Goal: Task Accomplishment & Management: Use online tool/utility

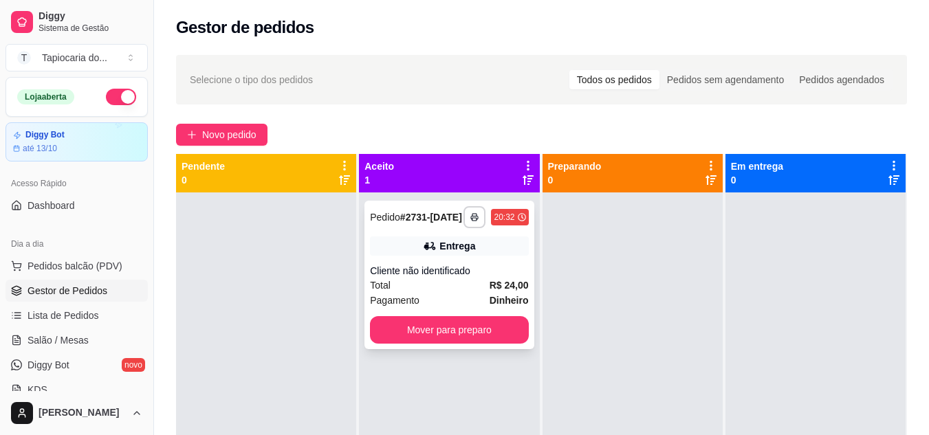
click at [448, 292] on div "Total R$ 24,00" at bounding box center [449, 285] width 158 height 15
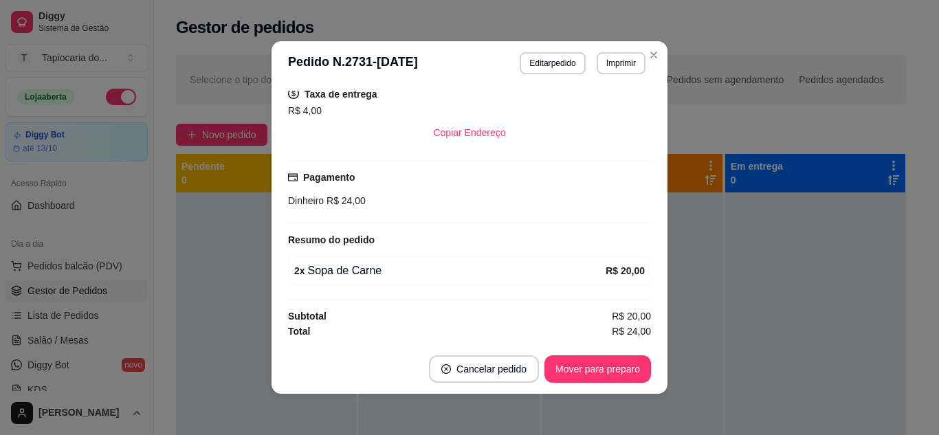
scroll to position [3, 0]
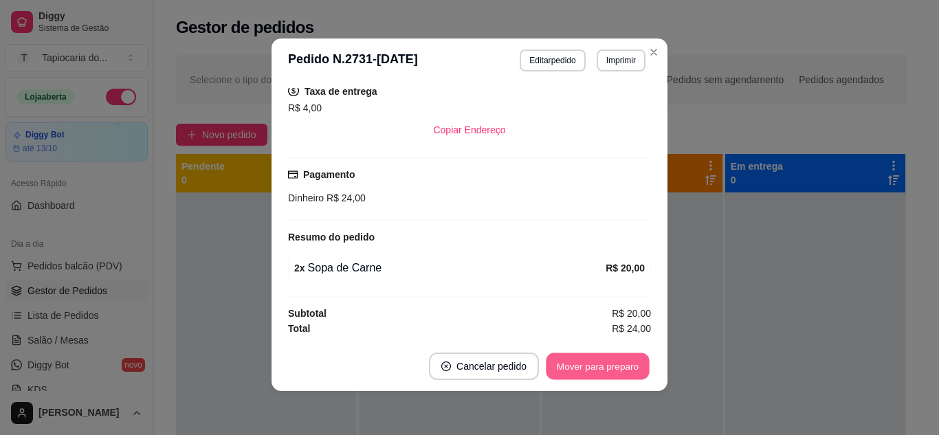
click at [607, 362] on button "Mover para preparo" at bounding box center [597, 366] width 103 height 27
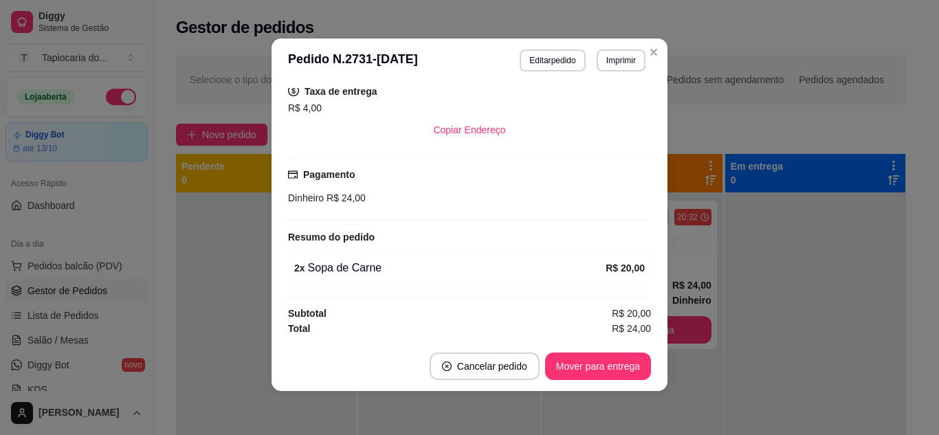
click at [608, 361] on button "Mover para entrega" at bounding box center [598, 367] width 106 height 28
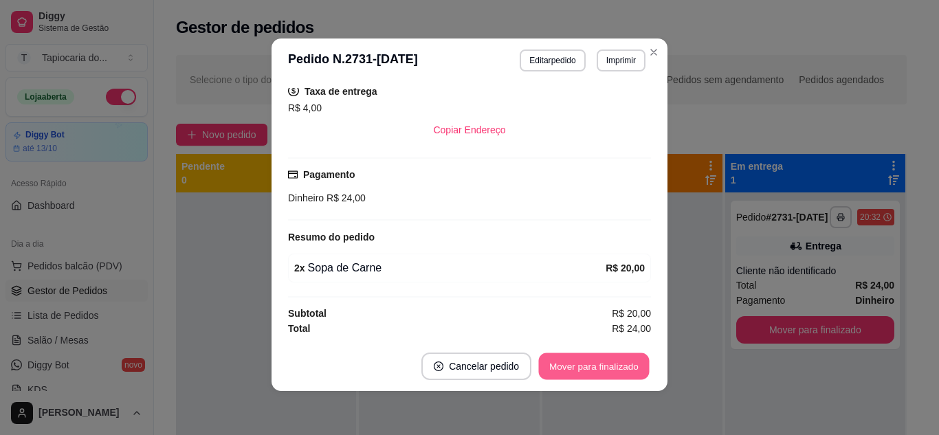
click at [611, 357] on button "Mover para finalizado" at bounding box center [594, 366] width 111 height 27
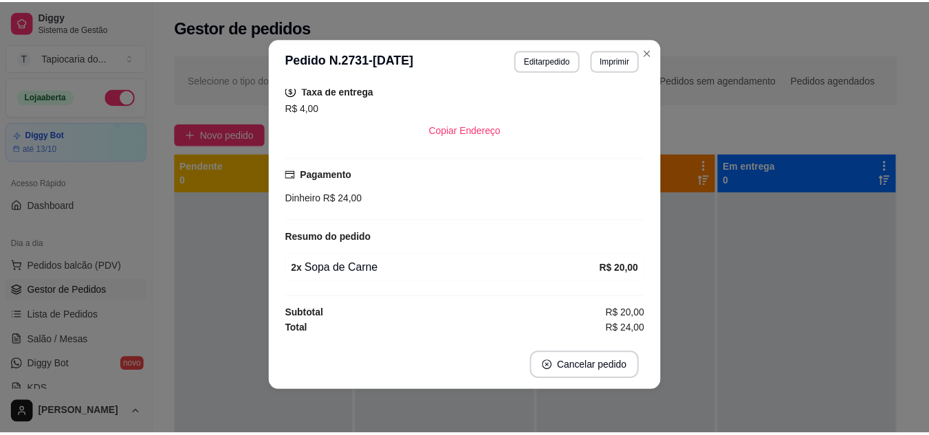
scroll to position [155, 0]
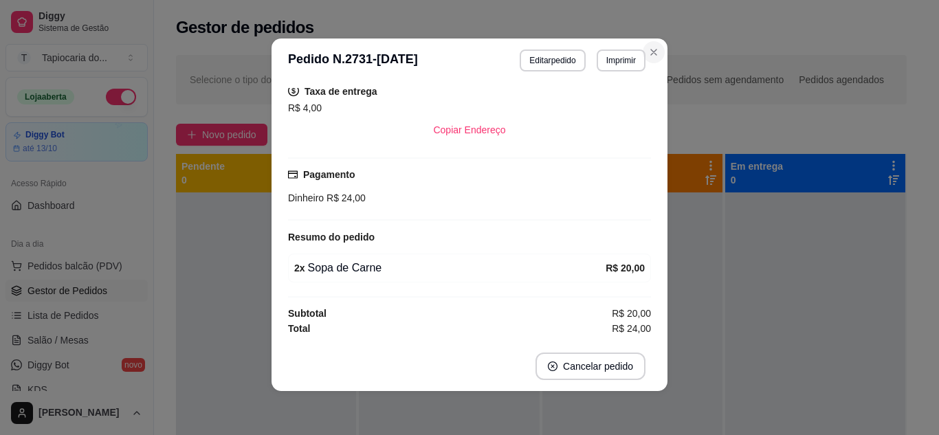
drag, startPoint x: 660, startPoint y: 46, endPoint x: 650, endPoint y: 51, distance: 11.4
click at [659, 47] on header "**********" at bounding box center [470, 61] width 396 height 44
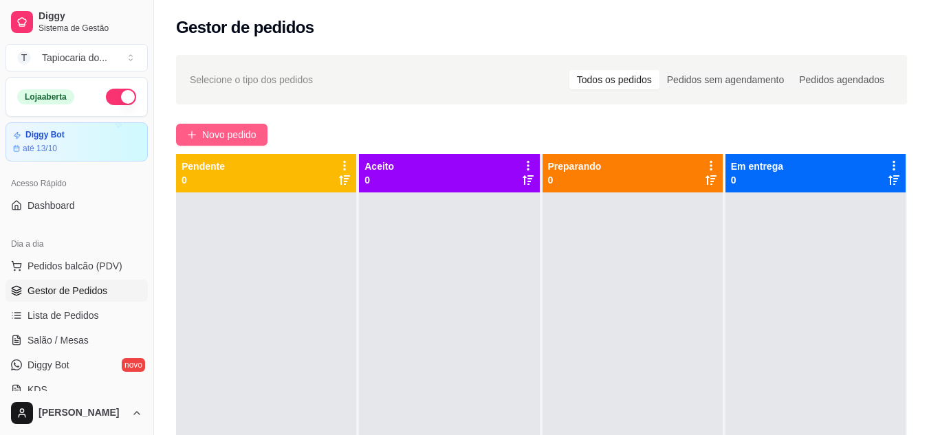
click at [223, 127] on button "Novo pedido" at bounding box center [221, 135] width 91 height 22
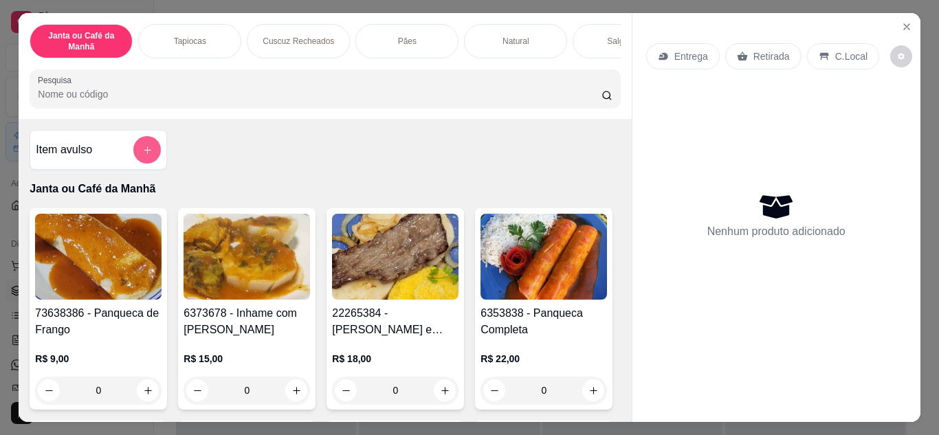
click at [144, 154] on icon "add-separate-item" at bounding box center [148, 150] width 8 height 8
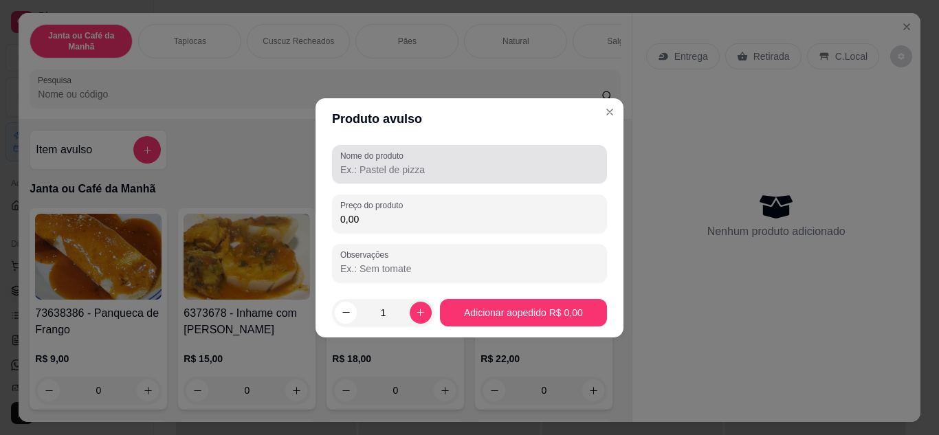
click at [432, 164] on input "Nome do produto" at bounding box center [469, 170] width 259 height 14
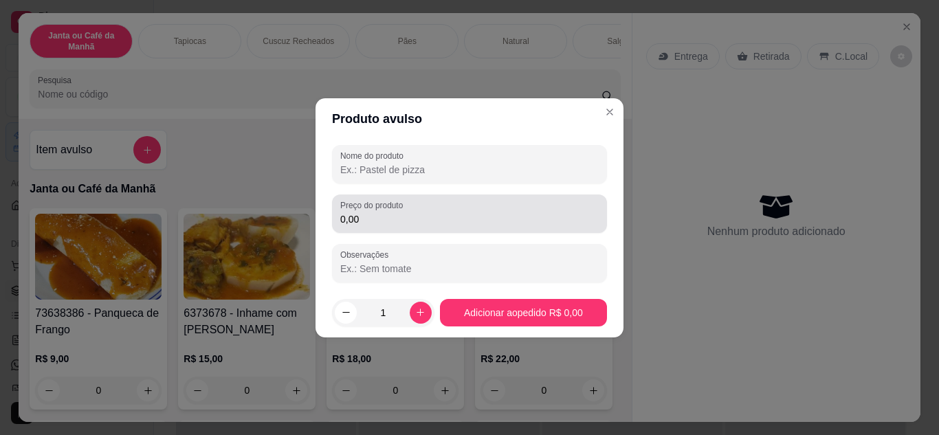
click at [404, 219] on input "0,00" at bounding box center [469, 219] width 259 height 14
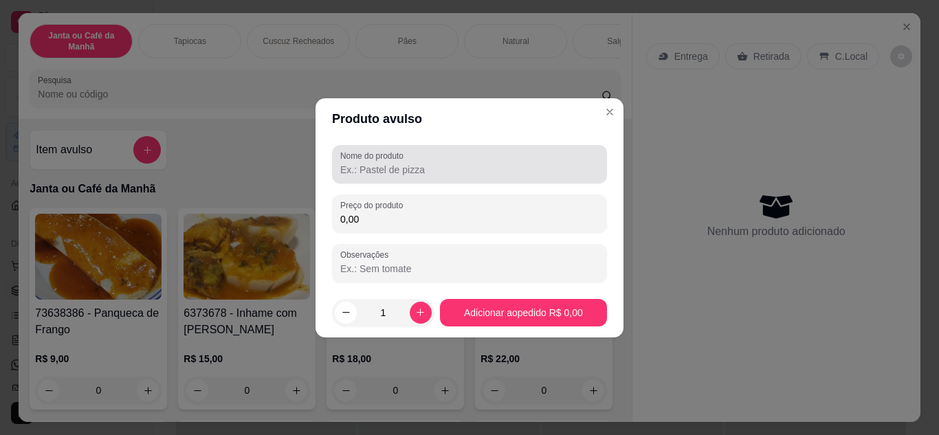
click at [400, 164] on input "Nome do produto" at bounding box center [469, 170] width 259 height 14
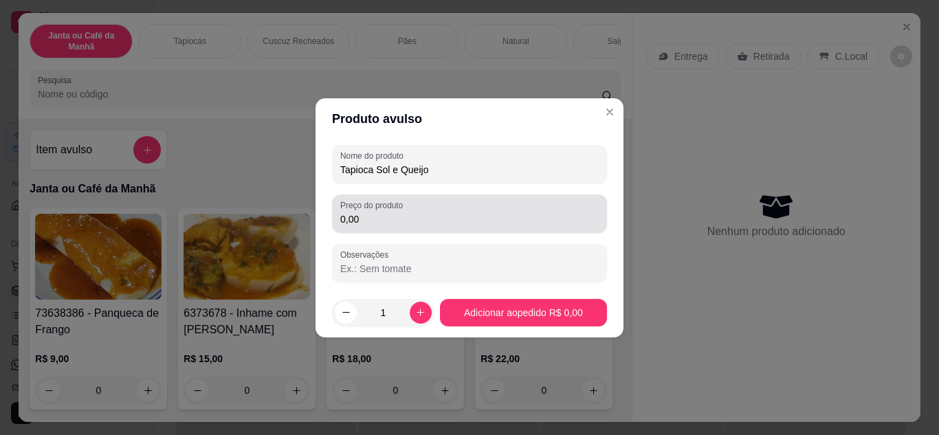
type input "Tapioca Sol e Queijo"
click at [369, 221] on input "0,00" at bounding box center [469, 219] width 259 height 14
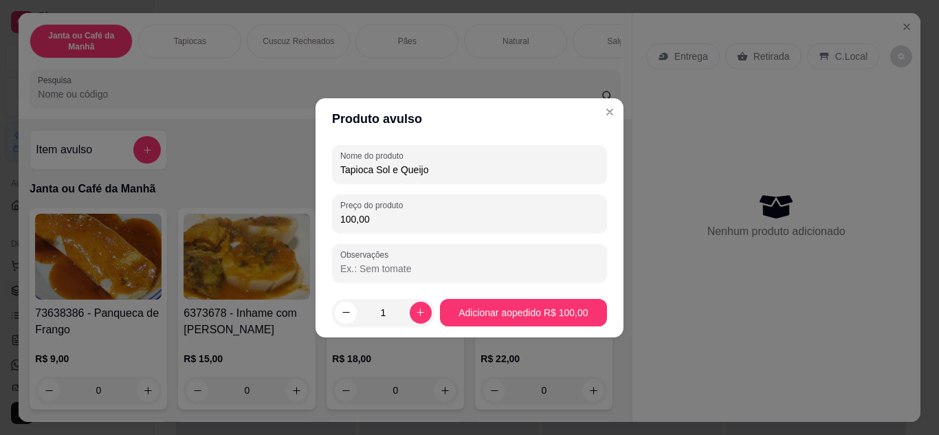
type input "10,00"
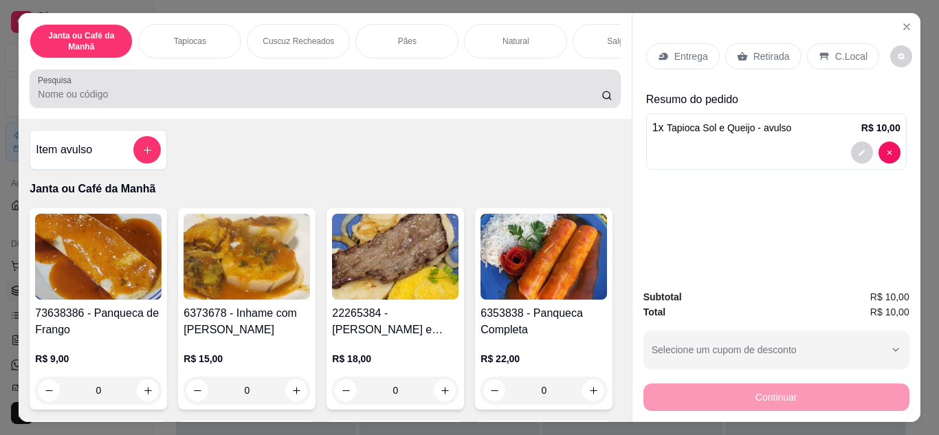
click at [182, 93] on input "Pesquisa" at bounding box center [320, 94] width 564 height 14
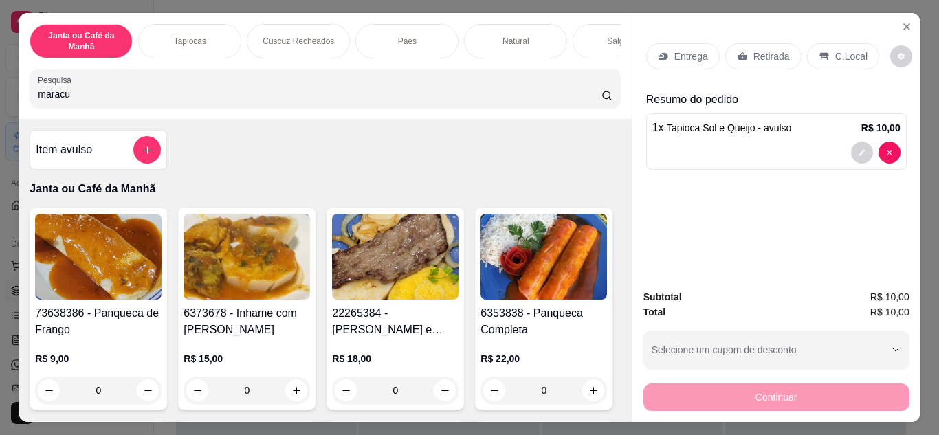
click at [180, 94] on input "maracu" at bounding box center [320, 94] width 564 height 14
type input "maracu"
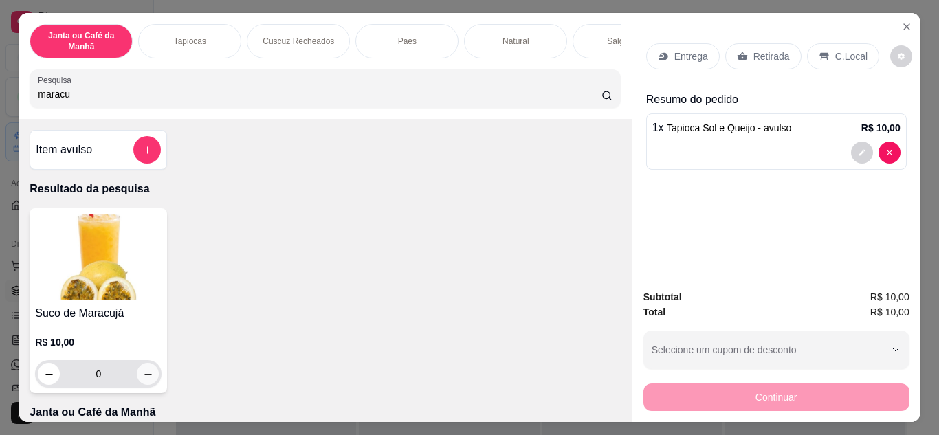
click at [143, 377] on icon "increase-product-quantity" at bounding box center [148, 374] width 10 height 10
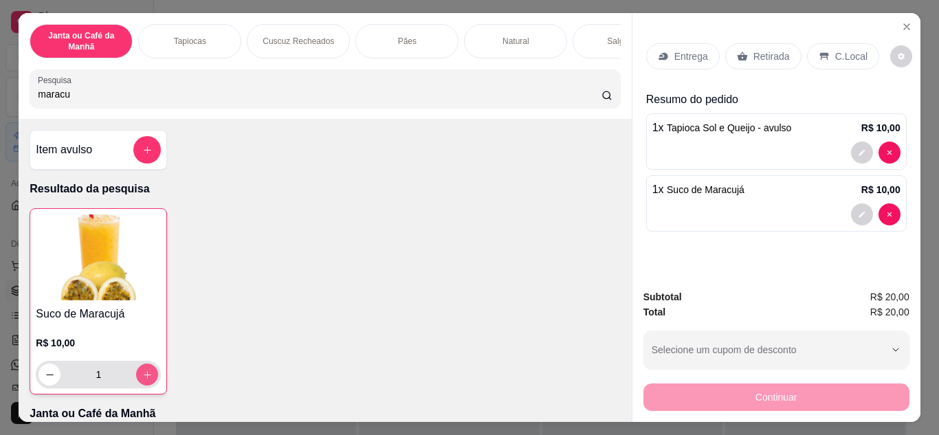
type input "1"
click at [679, 56] on p "Entrega" at bounding box center [691, 57] width 34 height 14
click at [902, 21] on icon "Close" at bounding box center [906, 26] width 11 height 11
